Goal: Navigation & Orientation: Go to known website

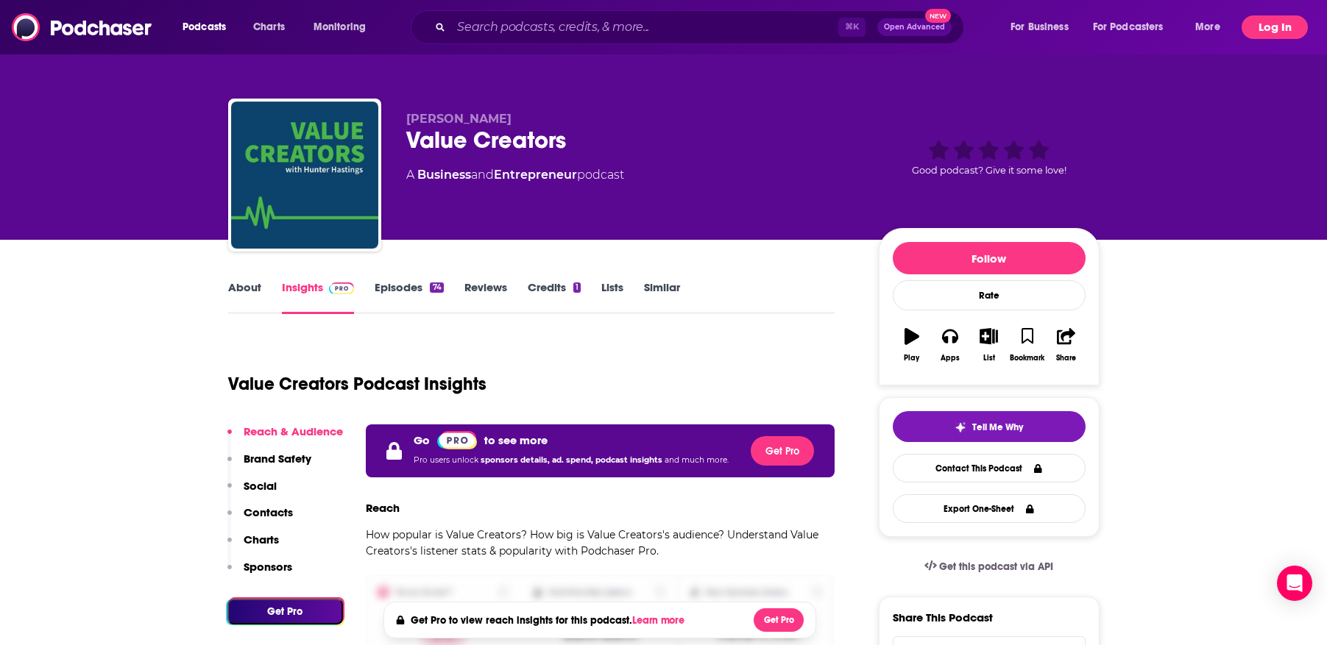
click at [1277, 31] on button "Log In" at bounding box center [1274, 27] width 66 height 24
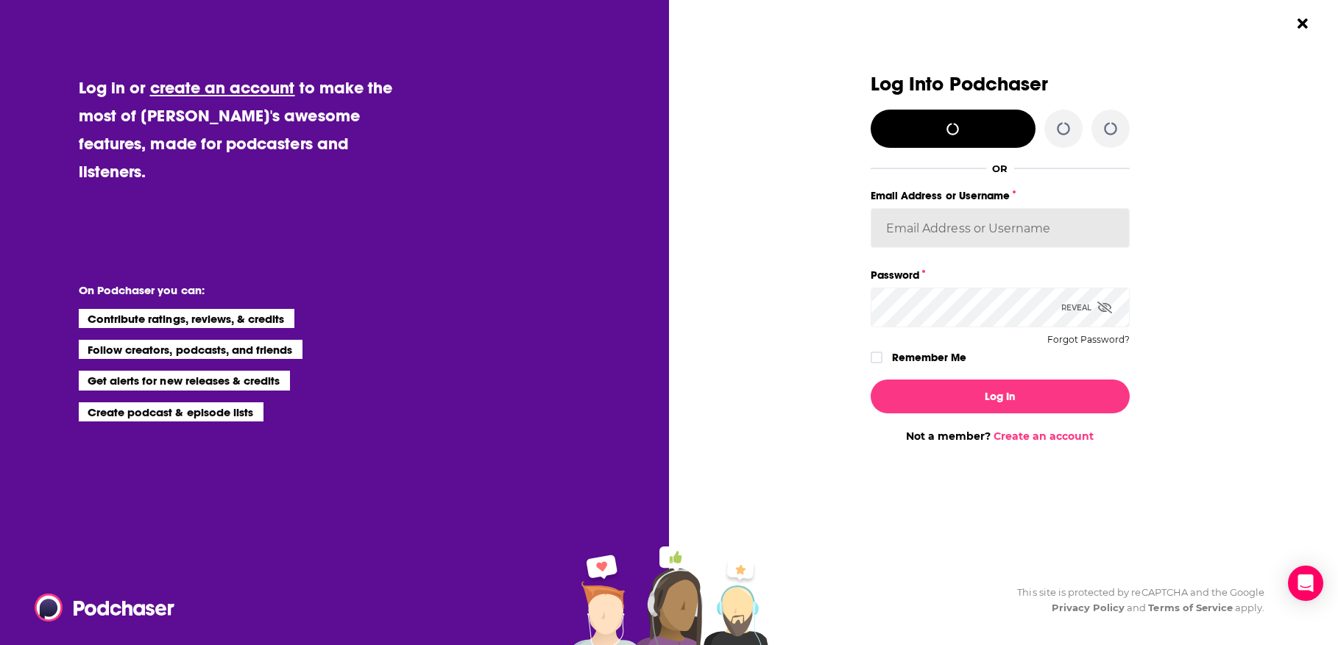
type input "kwignall"
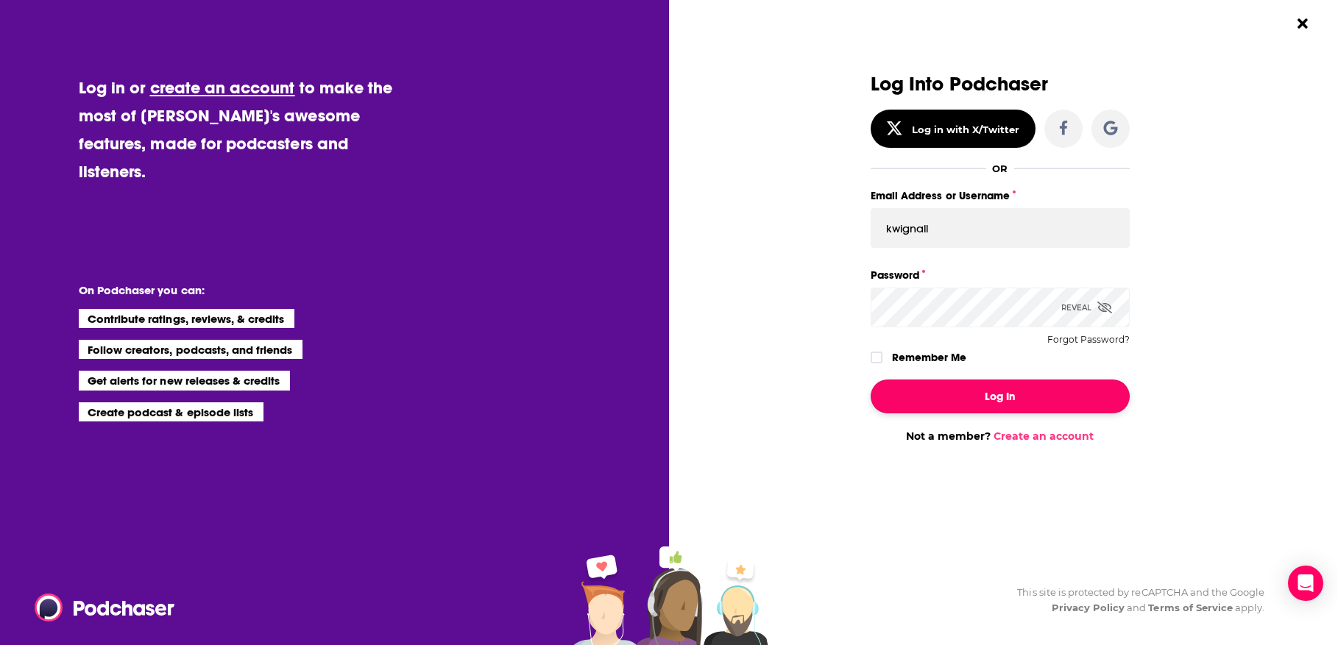
click at [965, 399] on button "Log In" at bounding box center [999, 397] width 259 height 34
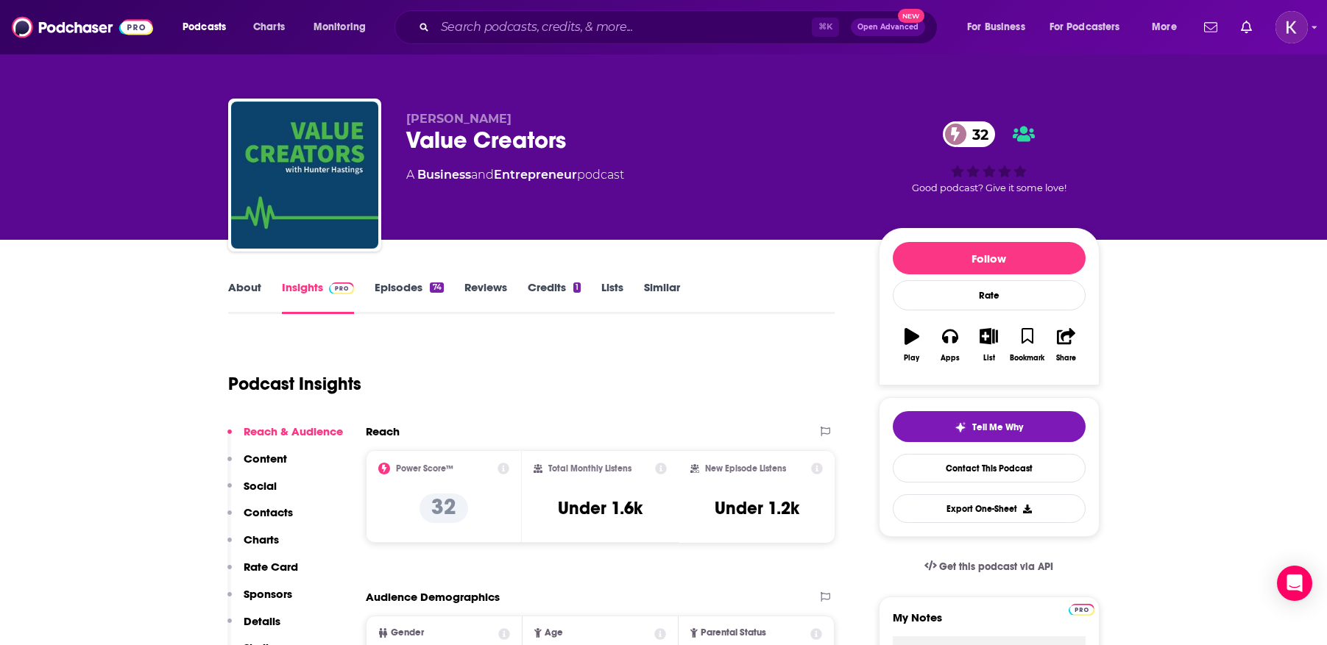
click at [255, 284] on link "About" at bounding box center [244, 297] width 33 height 34
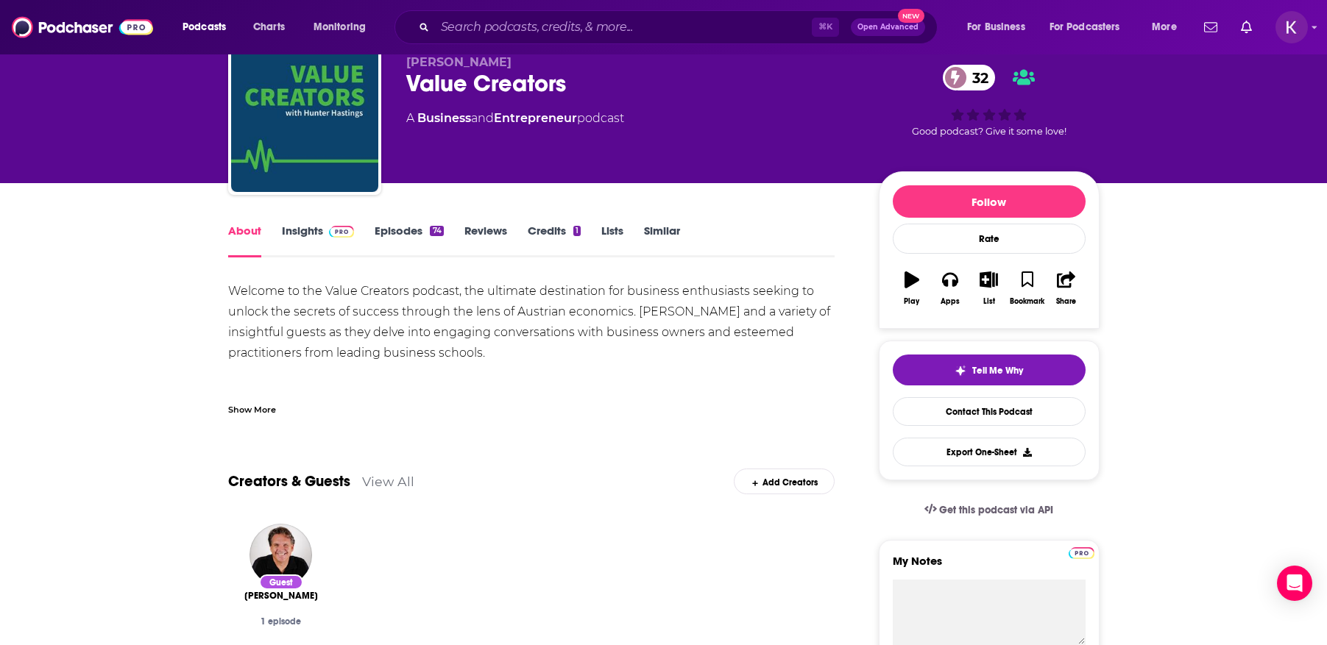
scroll to position [71, 0]
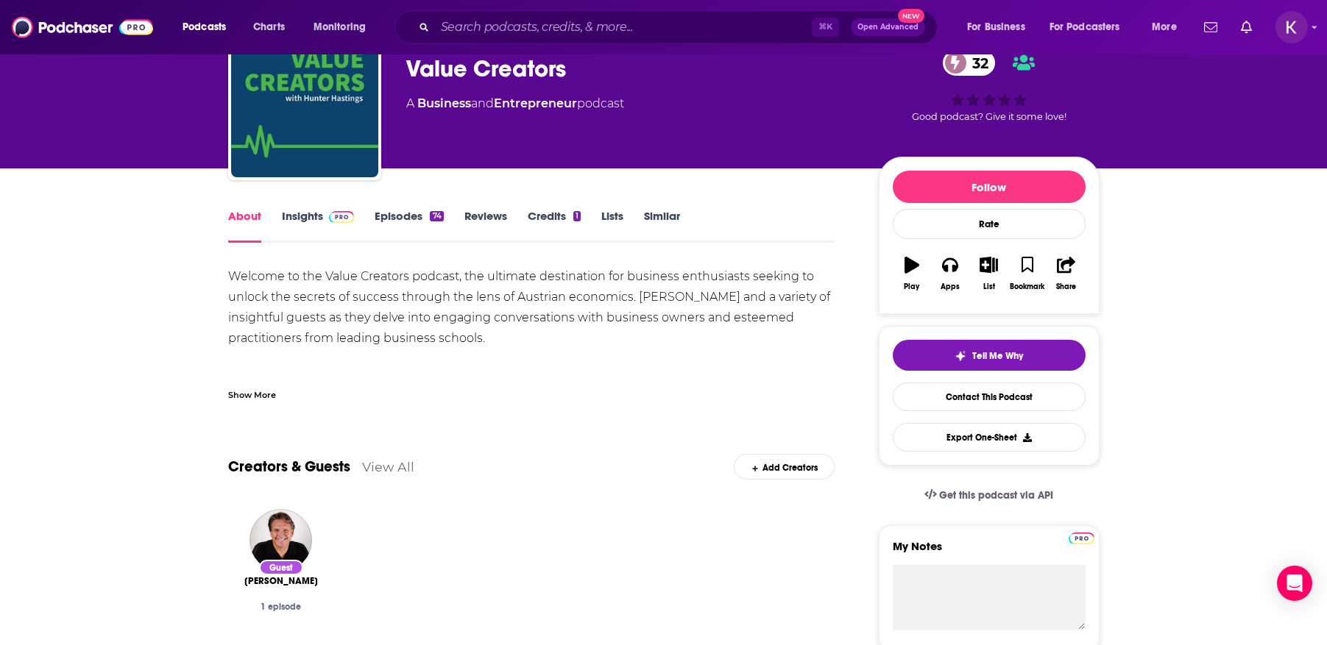
click at [294, 219] on link "Insights" at bounding box center [318, 226] width 73 height 34
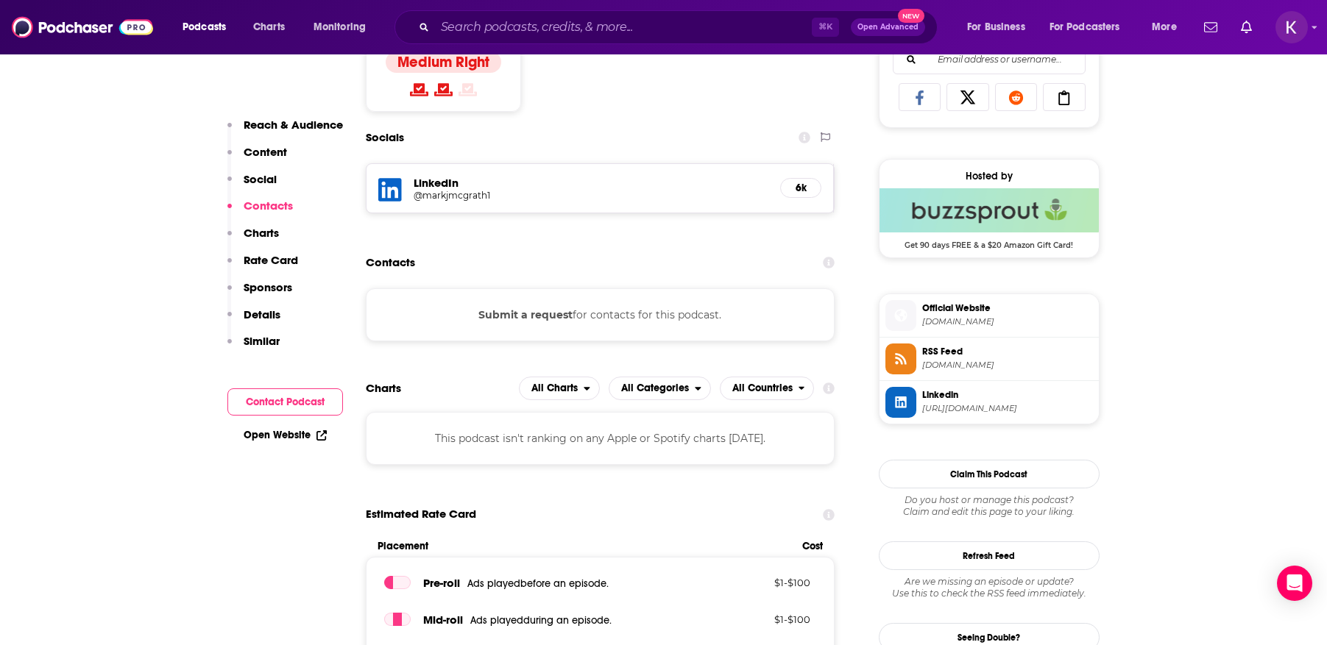
scroll to position [1031, 0]
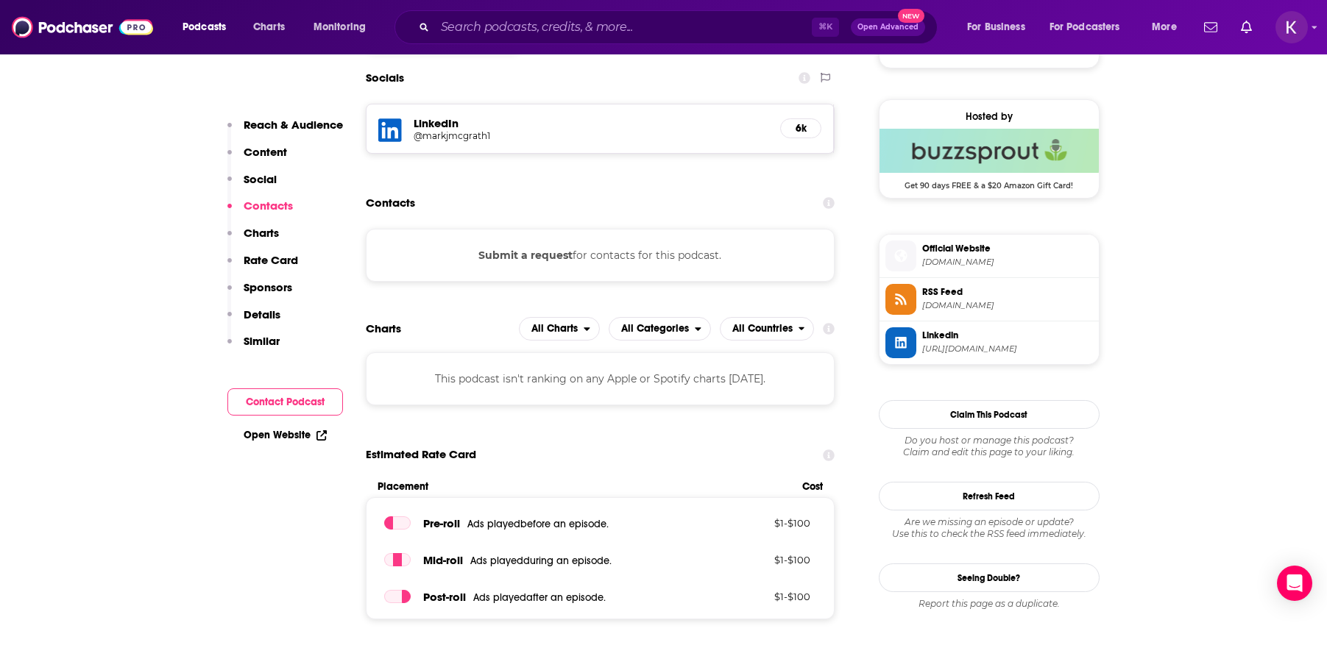
click at [1009, 258] on span "[DOMAIN_NAME]" at bounding box center [1007, 262] width 171 height 11
